Goal: Task Accomplishment & Management: Manage account settings

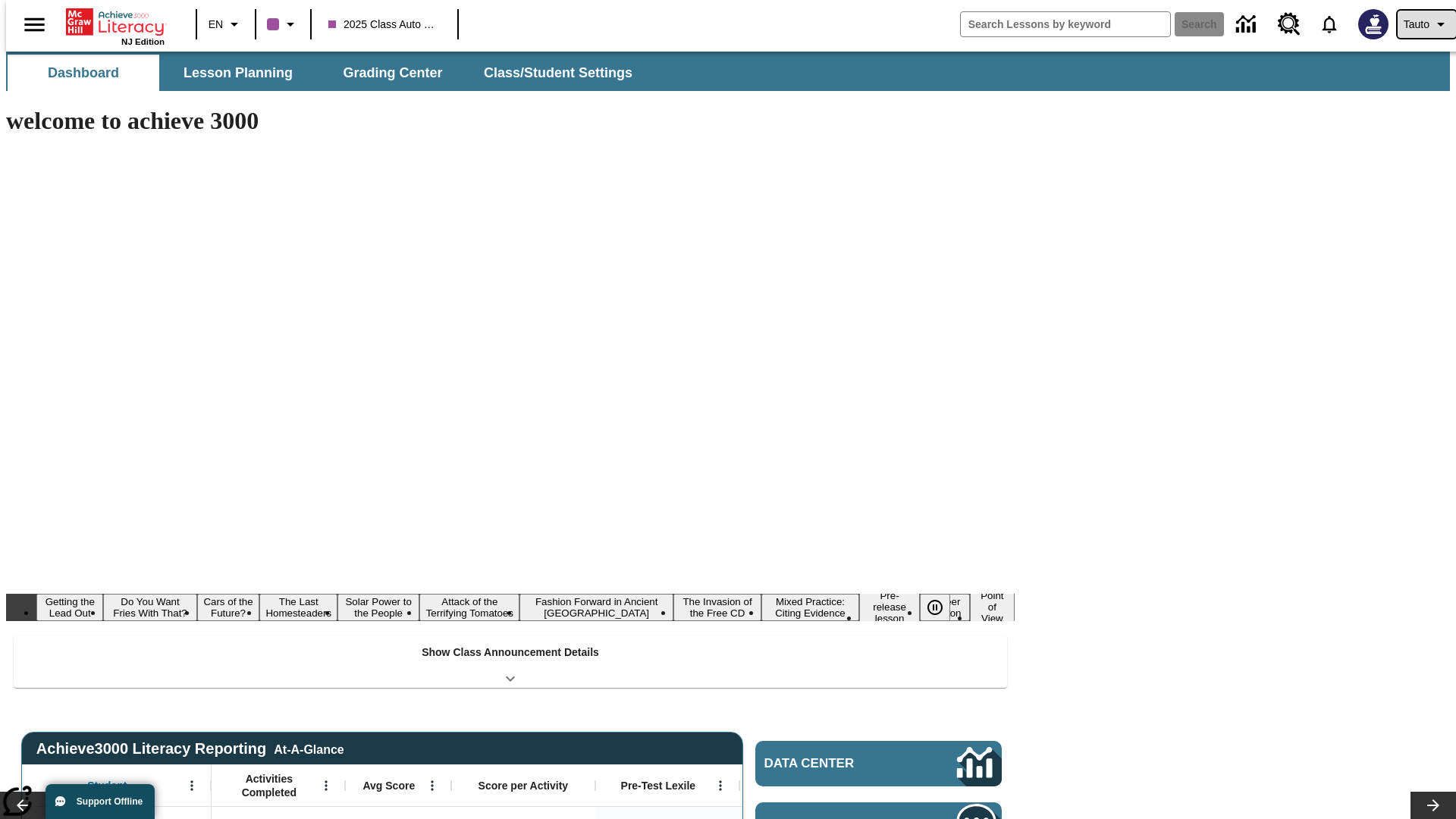
click at [1419, 25] on span "Tauto" at bounding box center [1416, 25] width 25 height 16
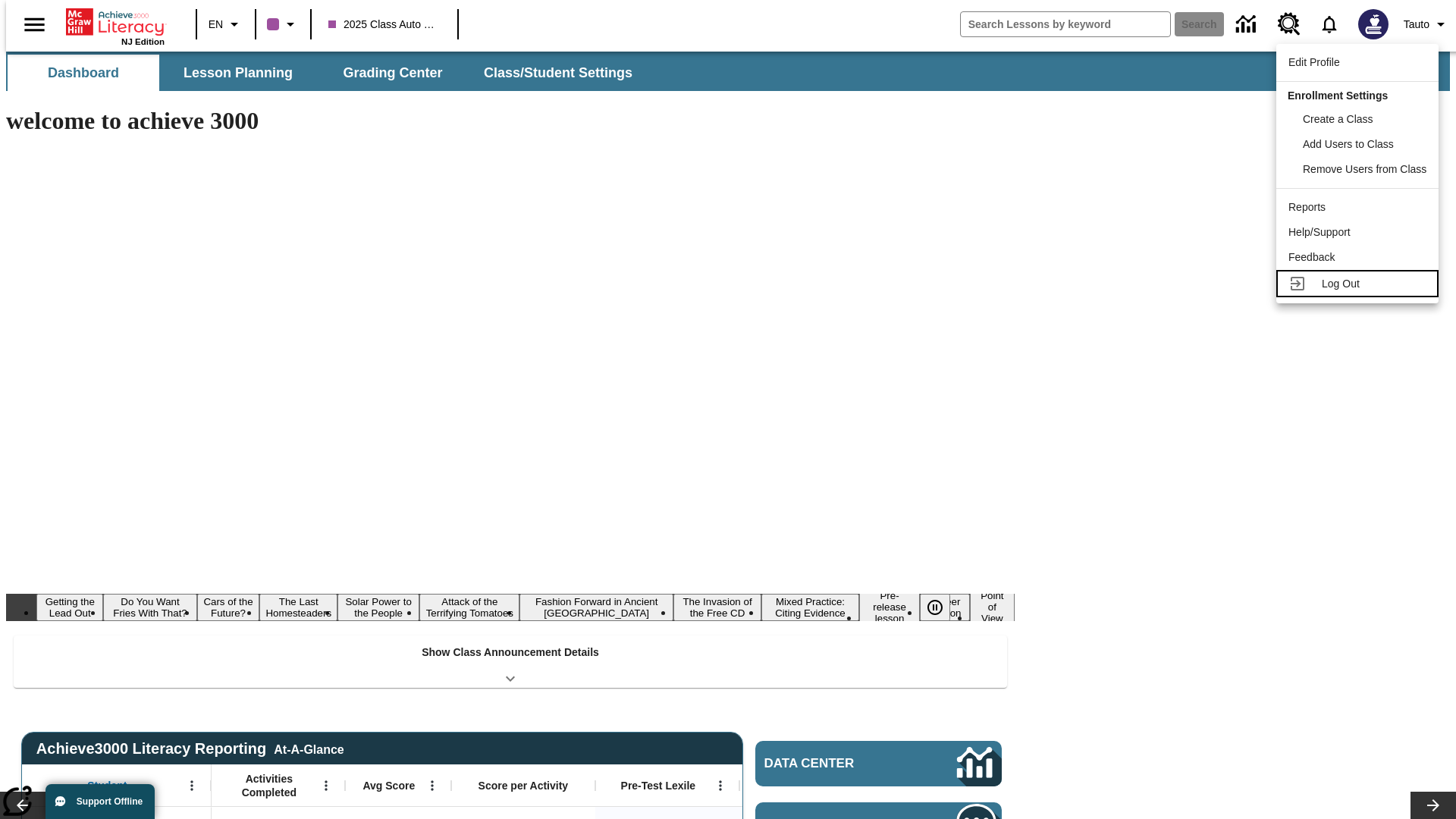
click at [1360, 283] on span "Log Out" at bounding box center [1340, 283] width 38 height 12
